Goal: Find specific page/section: Find specific page/section

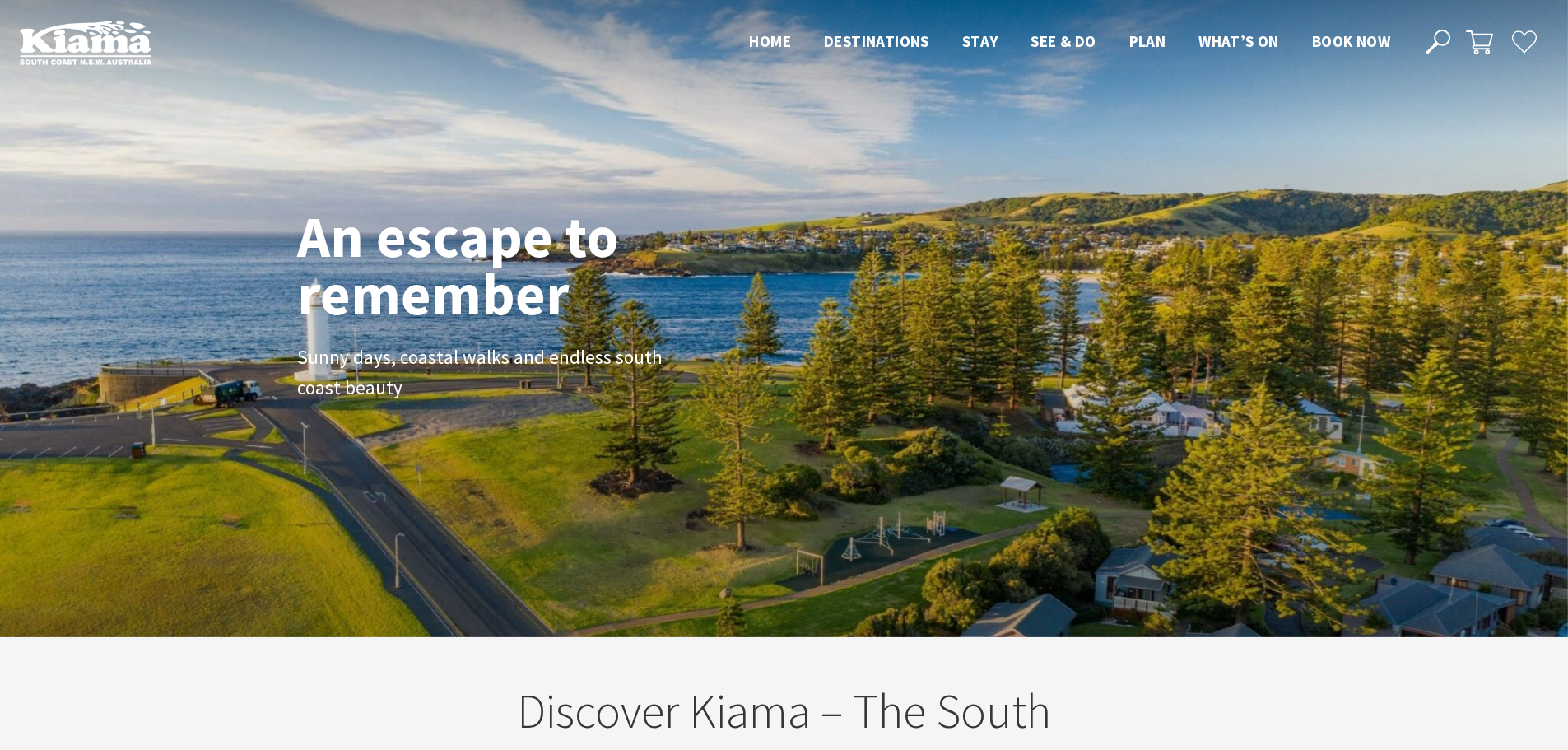
scroll to position [299, 1581]
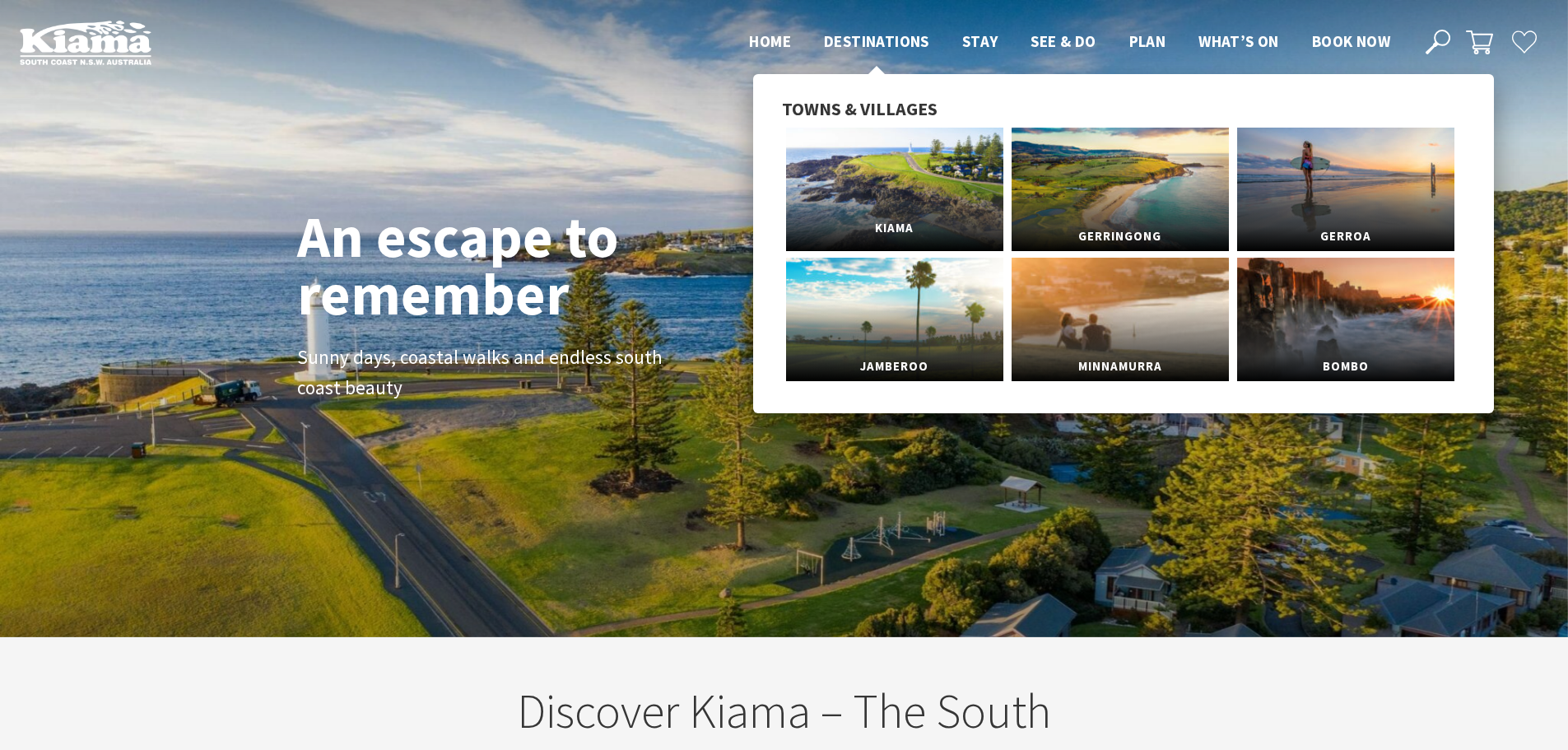
click at [883, 229] on span "Kiama" at bounding box center [895, 228] width 217 height 30
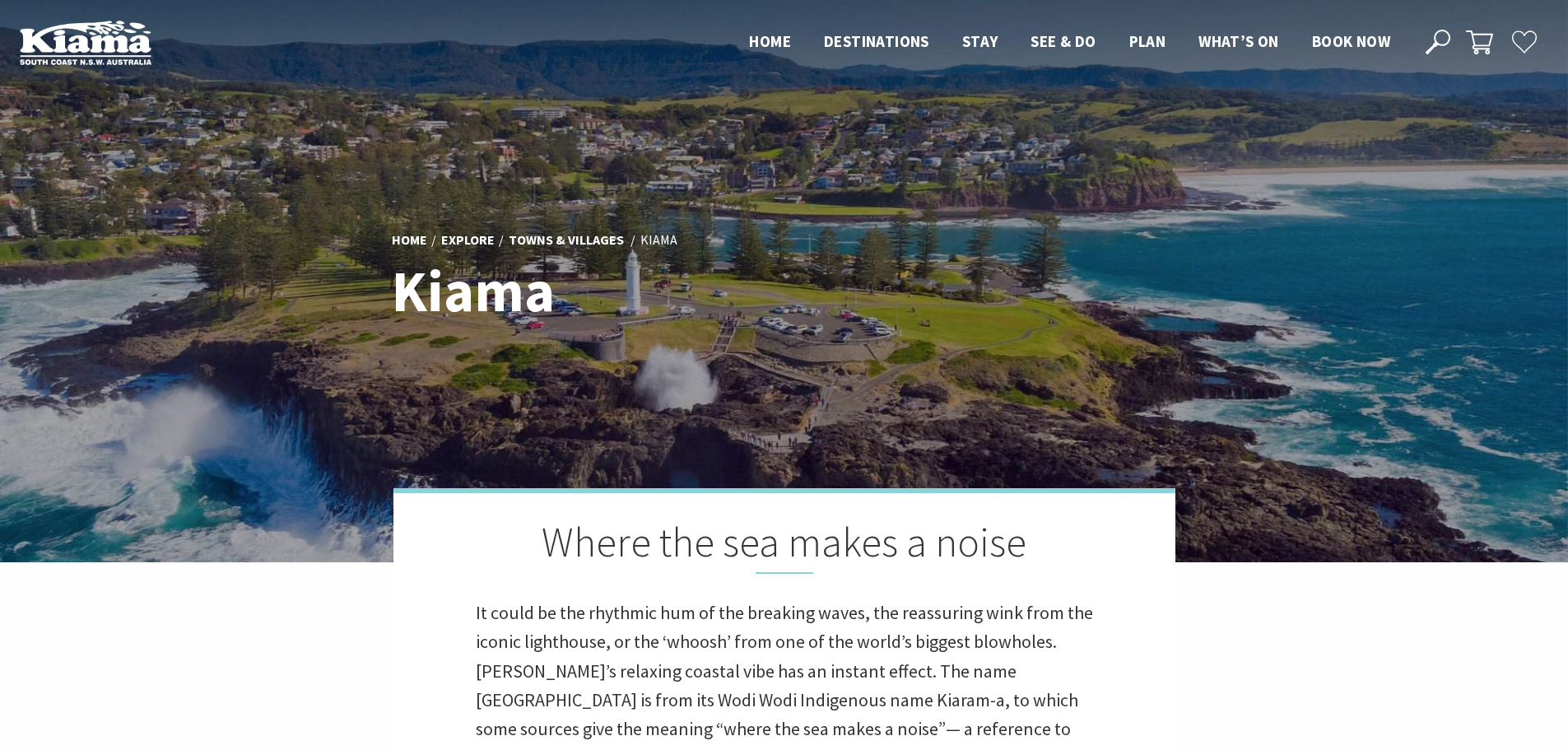
click at [948, 309] on div "Home Explore Towns & Villages [GEOGRAPHIC_DATA] [GEOGRAPHIC_DATA]" at bounding box center [784, 281] width 799 height 135
click at [931, 276] on div "Home Explore Towns & Villages [GEOGRAPHIC_DATA] [GEOGRAPHIC_DATA]" at bounding box center [784, 281] width 799 height 135
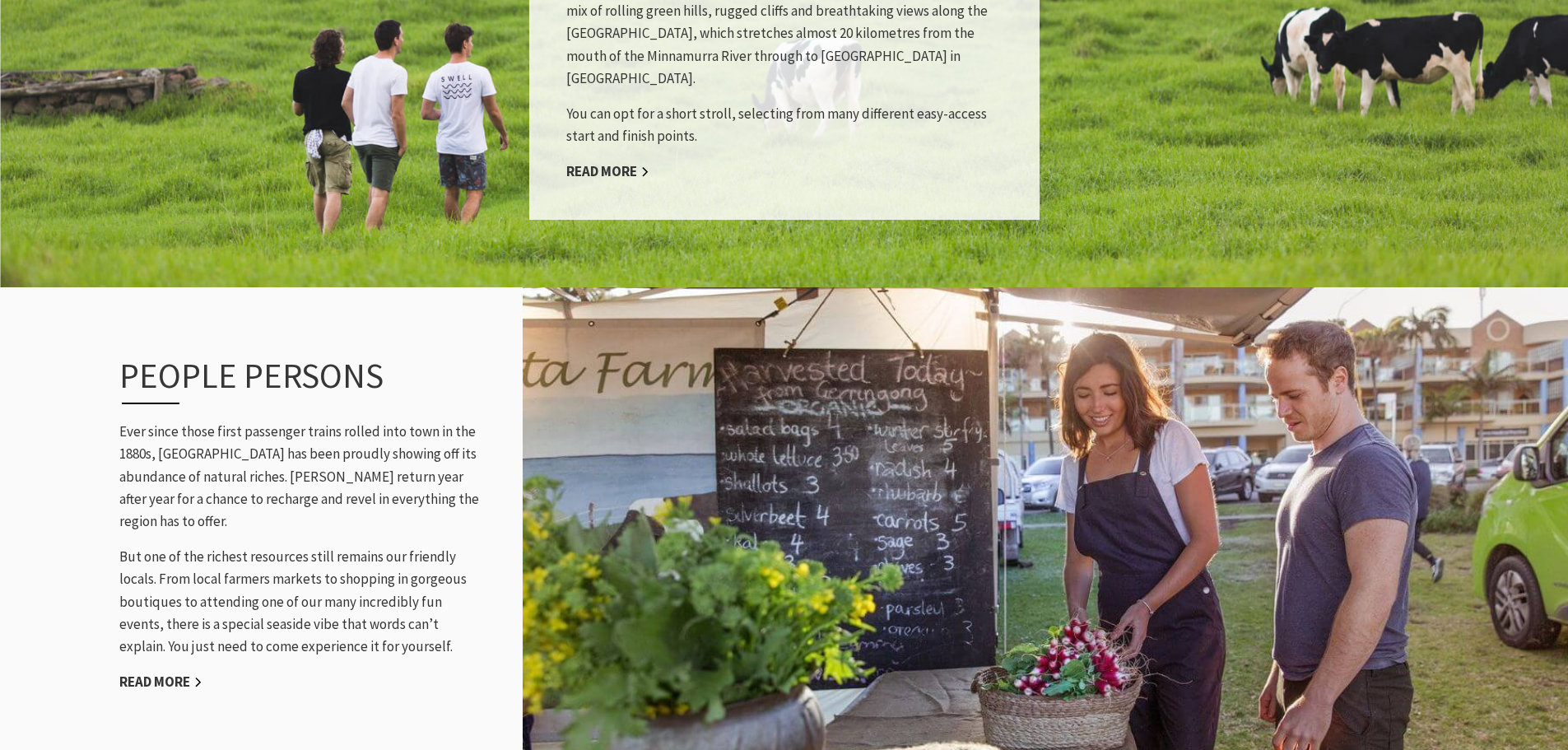
scroll to position [1975, 0]
